Goal: Check status: Check status

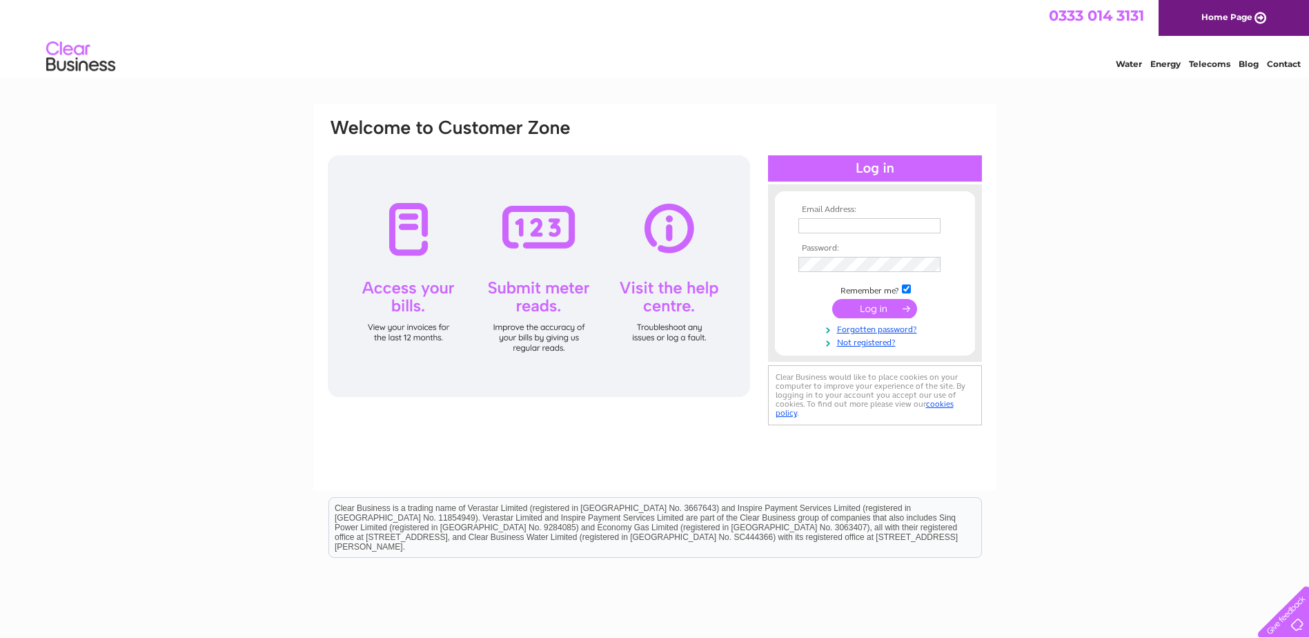
type input "accounts@jktyres.co.uk"
click at [877, 302] on input "submit" at bounding box center [874, 308] width 85 height 19
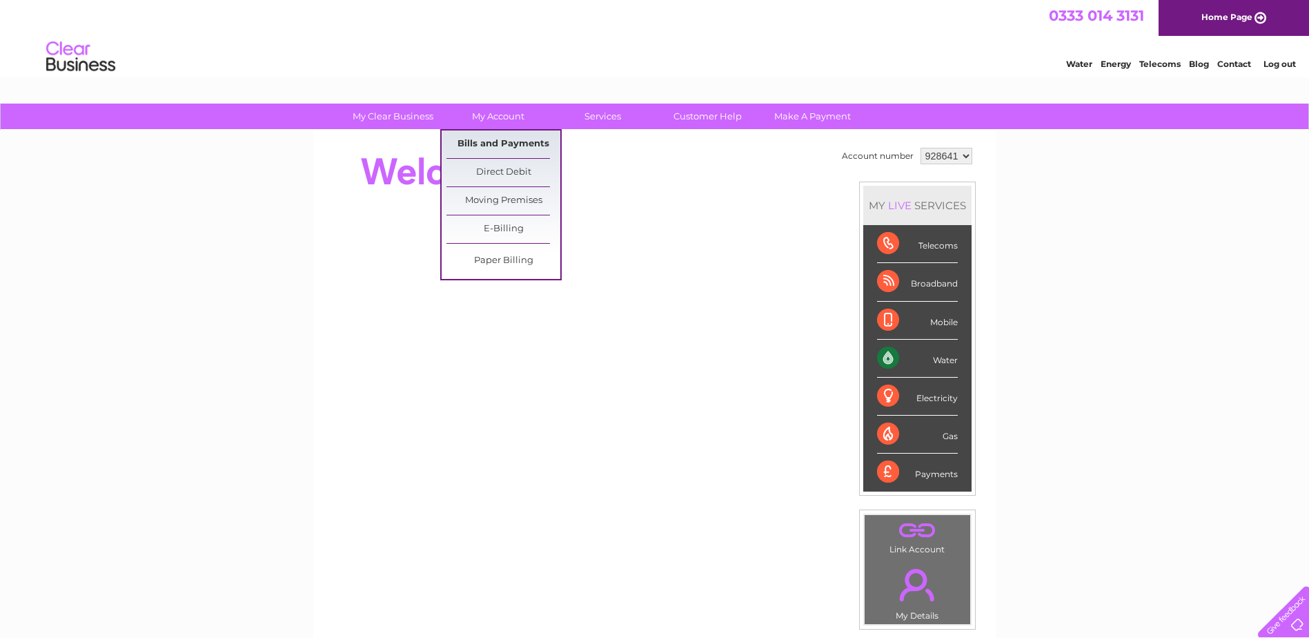
click at [511, 141] on link "Bills and Payments" at bounding box center [504, 144] width 114 height 28
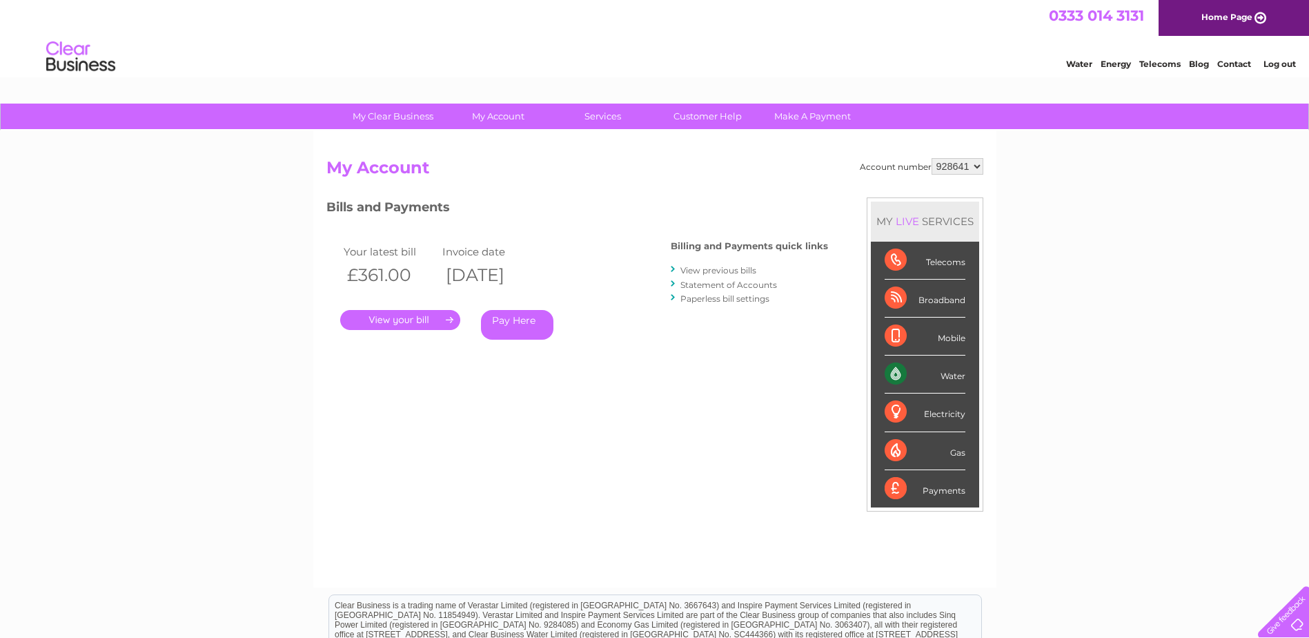
click at [978, 168] on select "928641 939055 964779" at bounding box center [958, 166] width 52 height 17
select select "939055"
click at [932, 158] on select "928641 939055 964779" at bounding box center [958, 166] width 52 height 17
click at [973, 170] on select "928641 939055 964779" at bounding box center [958, 166] width 52 height 17
select select "964779"
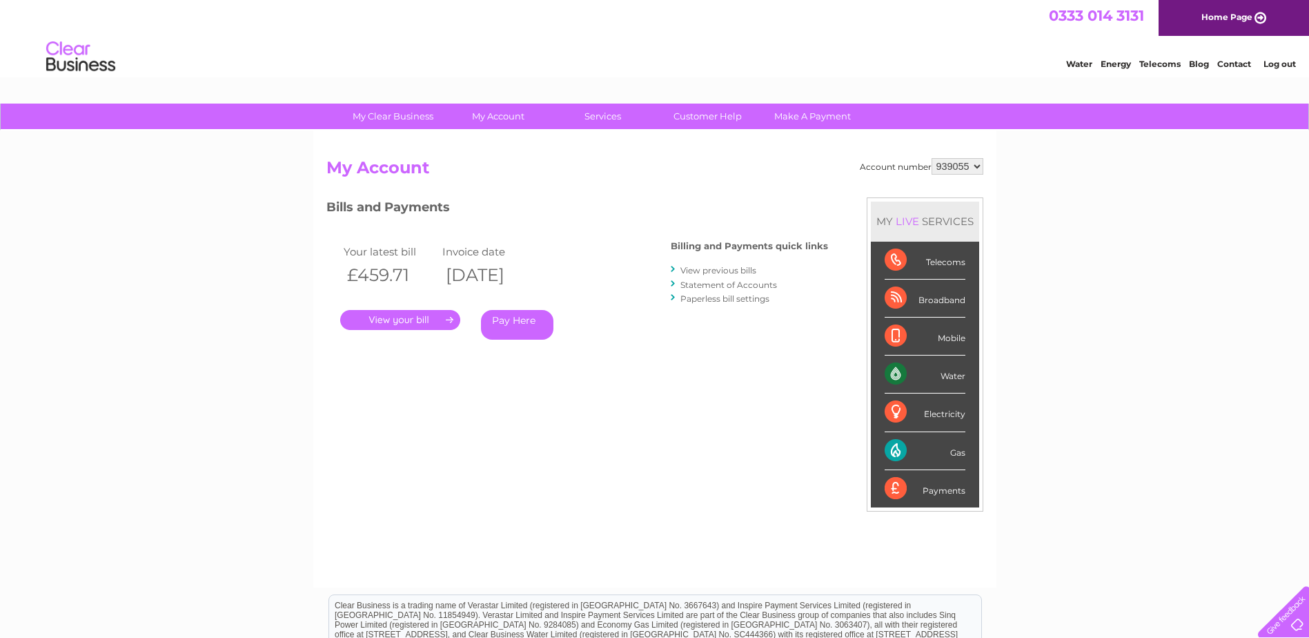
click at [932, 158] on select "928641 939055 964779" at bounding box center [958, 166] width 52 height 17
